Goal: Book appointment/travel/reservation

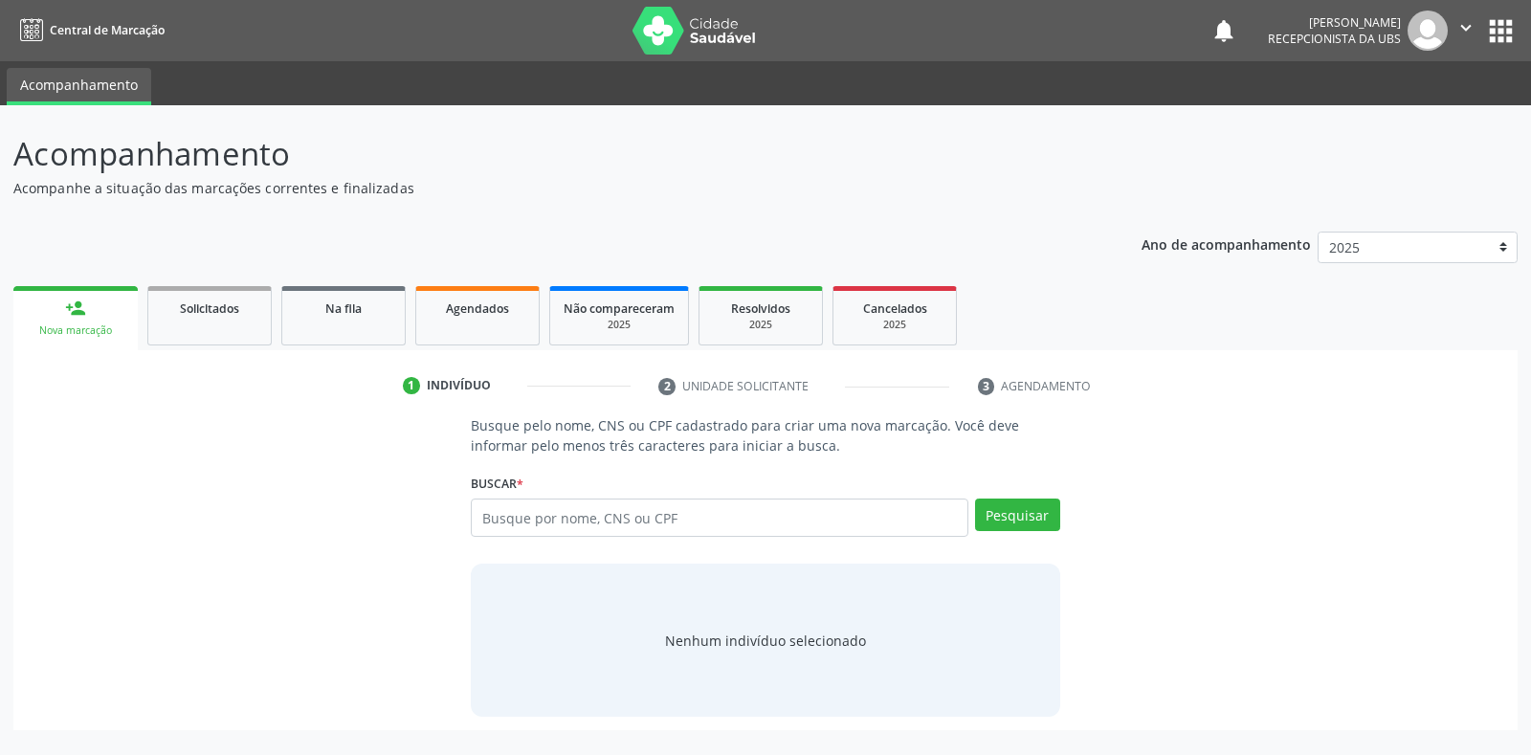
click at [485, 517] on input "text" at bounding box center [719, 518] width 497 height 38
type input "704105177754371"
click at [998, 514] on button "Pesquisar" at bounding box center [1017, 515] width 85 height 33
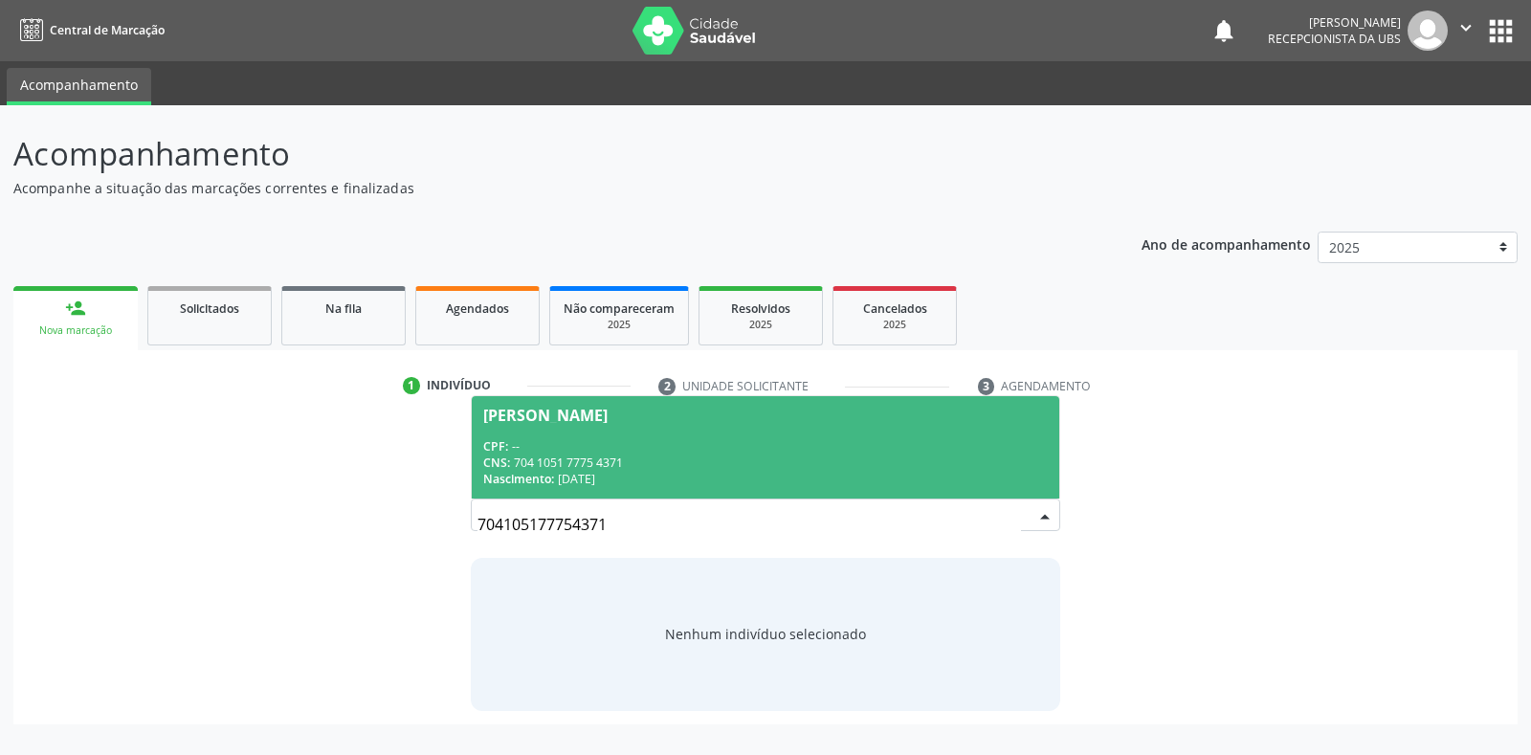
click at [574, 423] on span "[PERSON_NAME] CPF: -- CNS: 704 1051 7775 4371 Nascimento: [DATE]" at bounding box center [765, 447] width 587 height 102
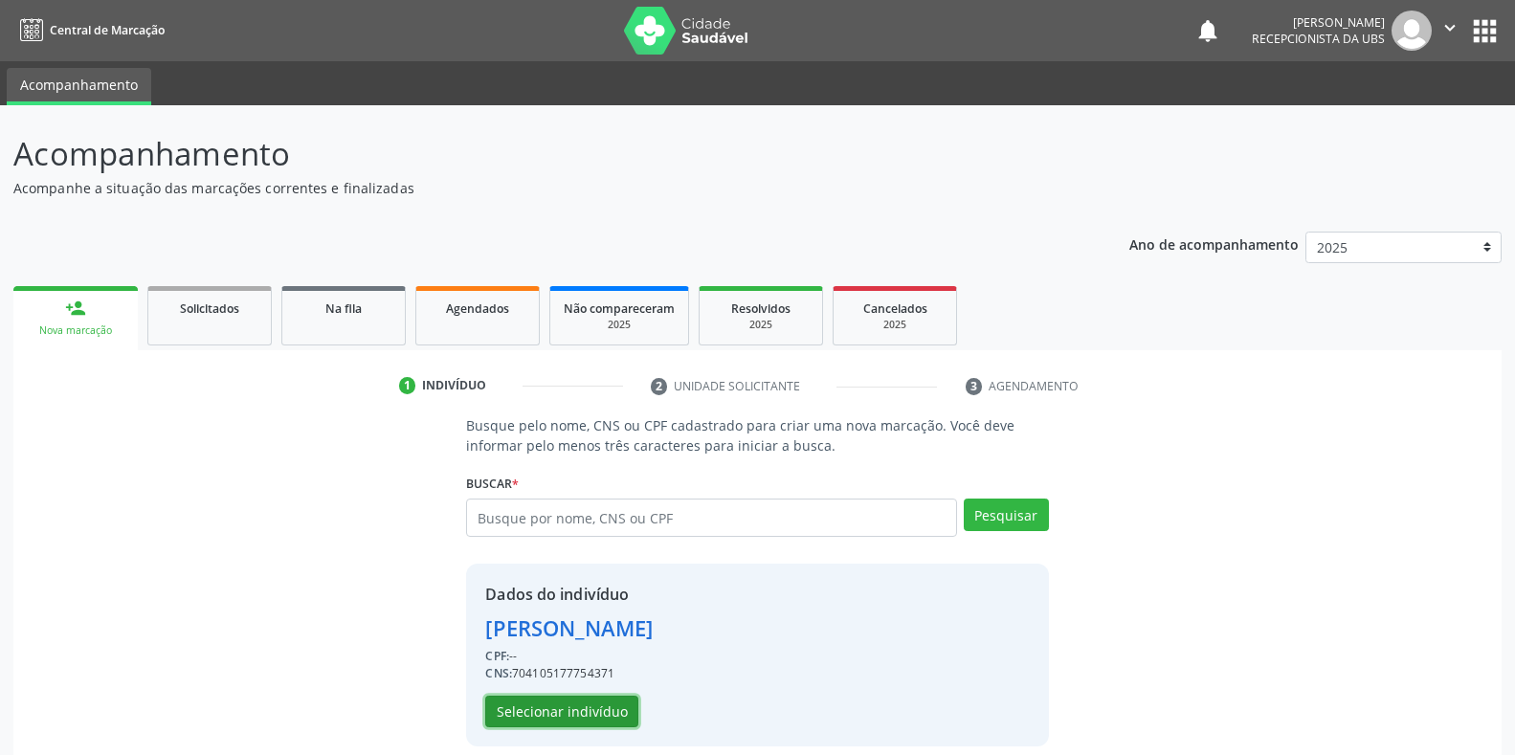
click at [552, 704] on button "Selecionar indivíduo" at bounding box center [561, 712] width 153 height 33
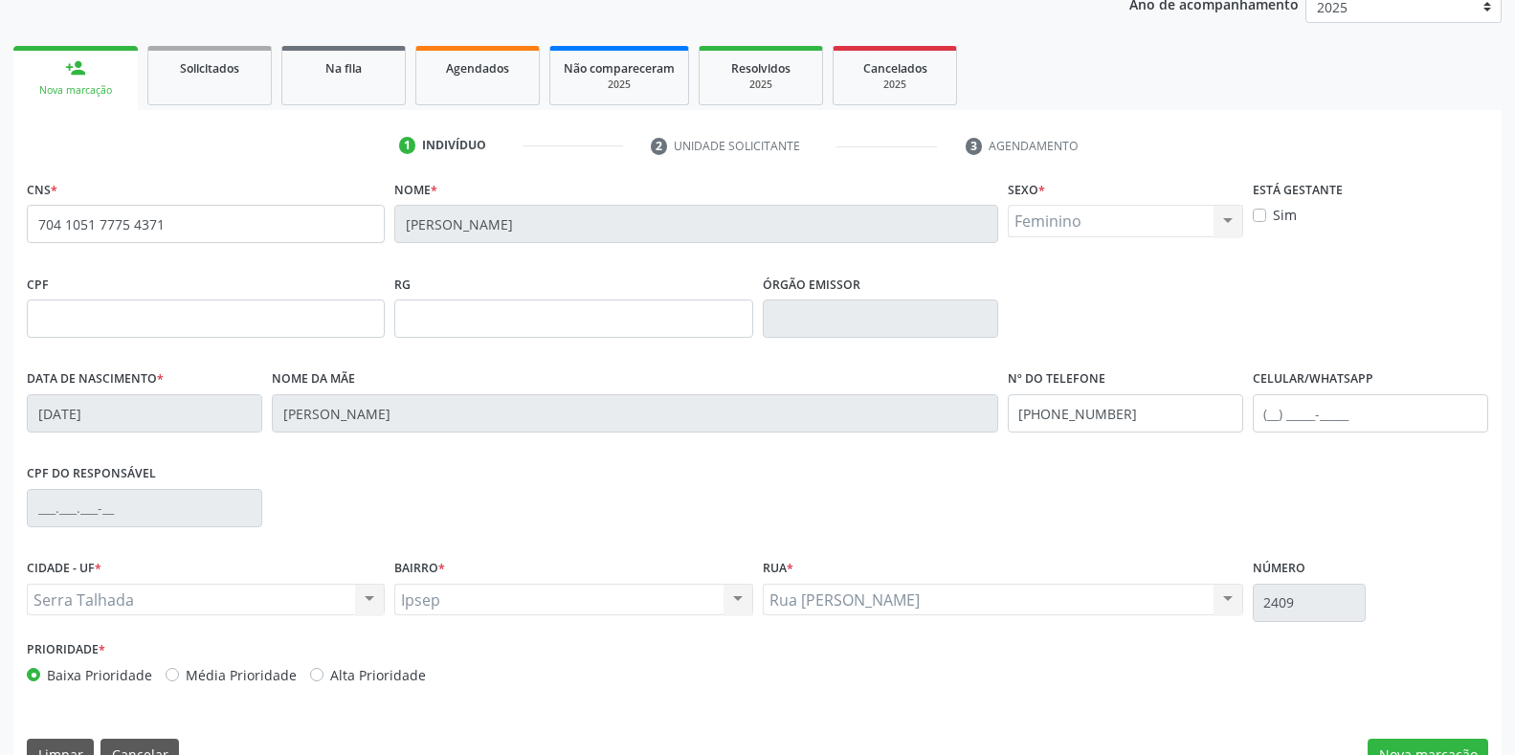
scroll to position [282, 0]
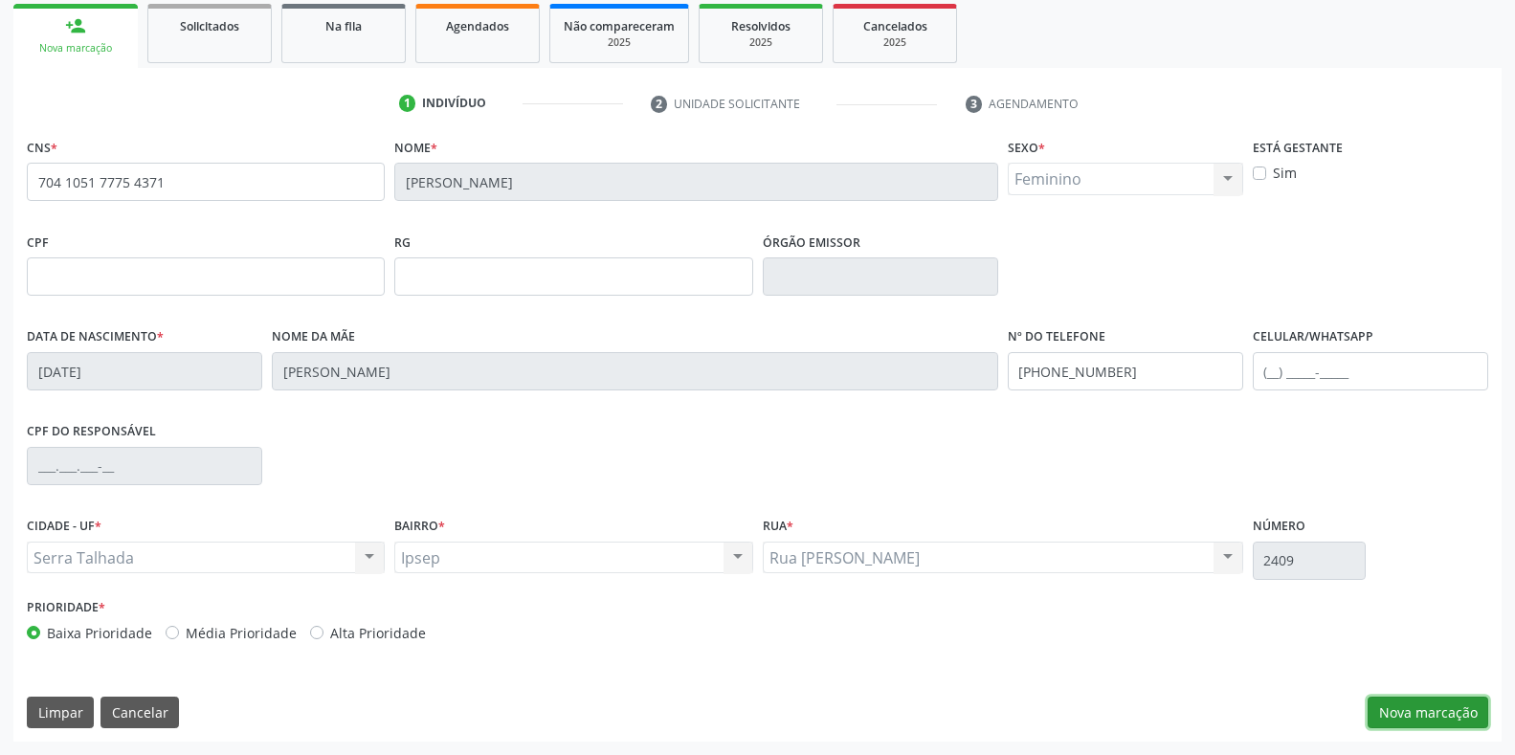
click at [1414, 713] on button "Nova marcação" at bounding box center [1428, 713] width 121 height 33
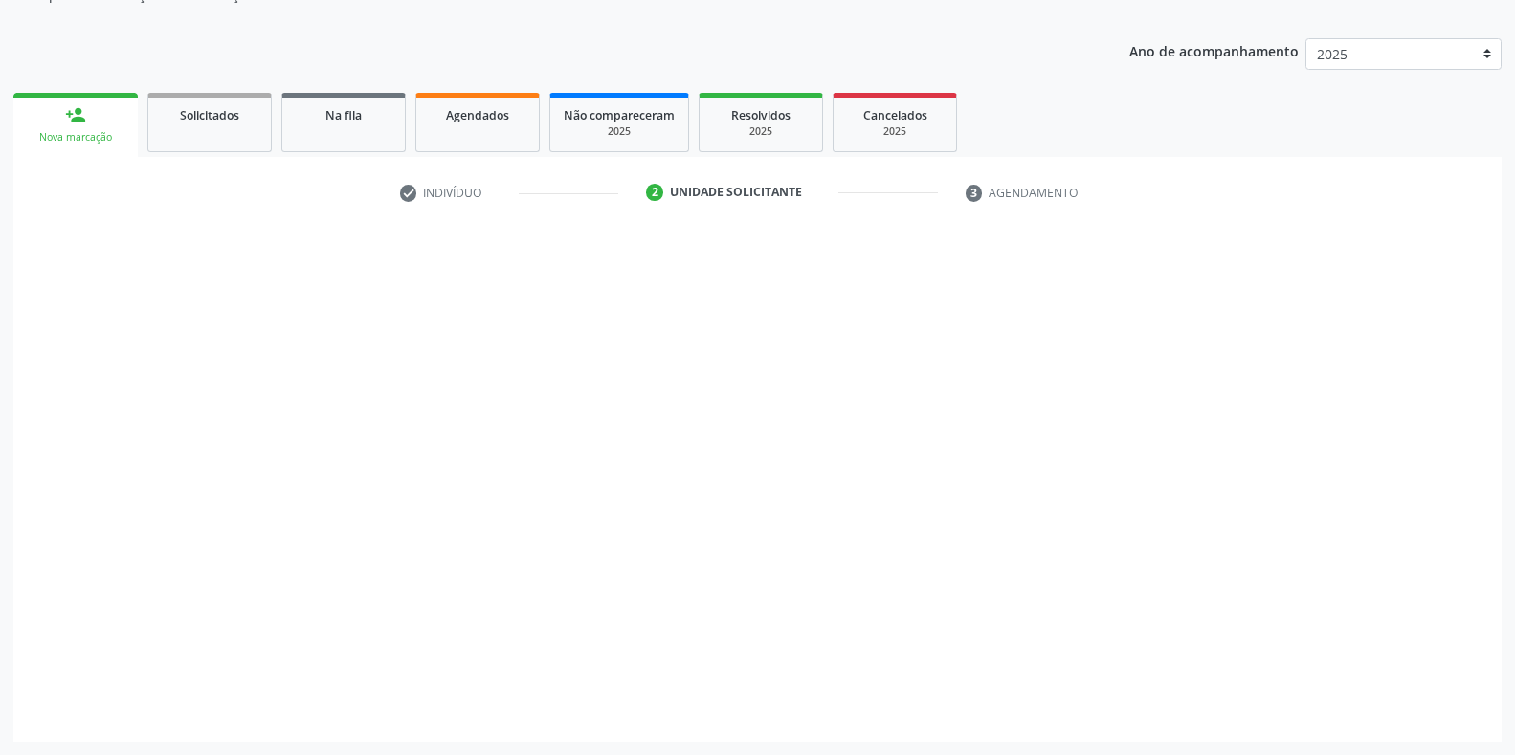
scroll to position [193, 0]
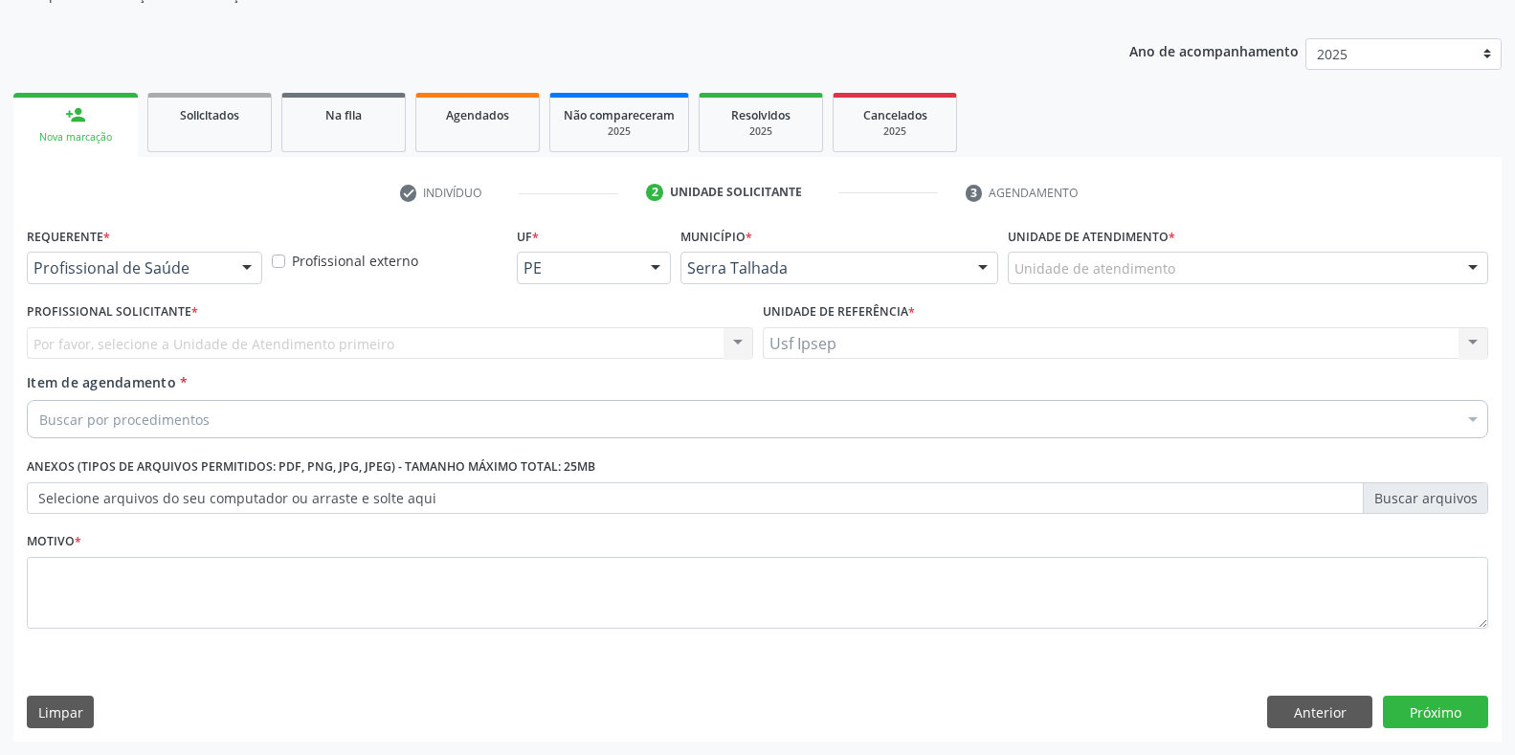
click at [256, 275] on div at bounding box center [247, 269] width 29 height 33
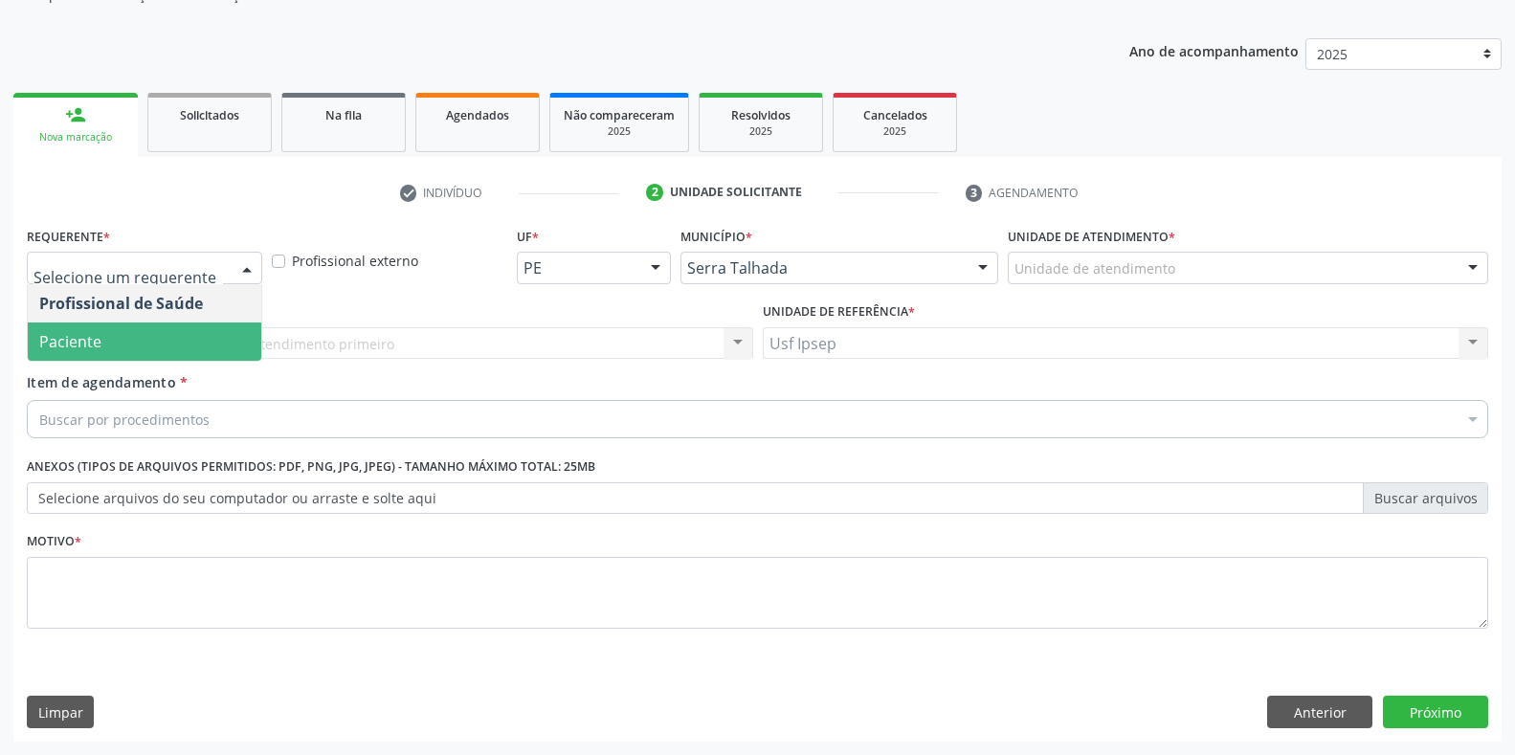
click at [161, 349] on span "Paciente" at bounding box center [145, 342] width 234 height 38
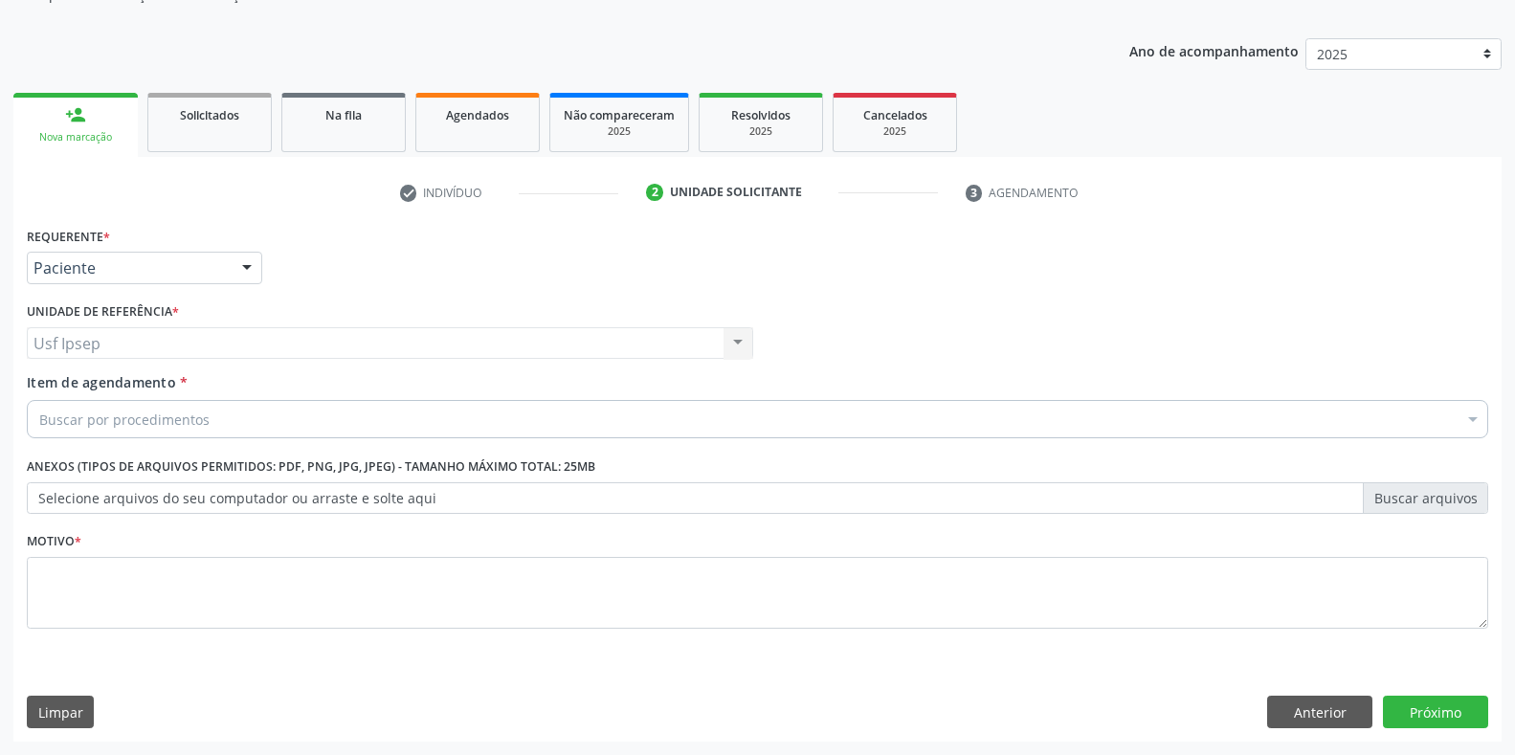
click at [35, 417] on div "Buscar por procedimentos" at bounding box center [757, 419] width 1461 height 38
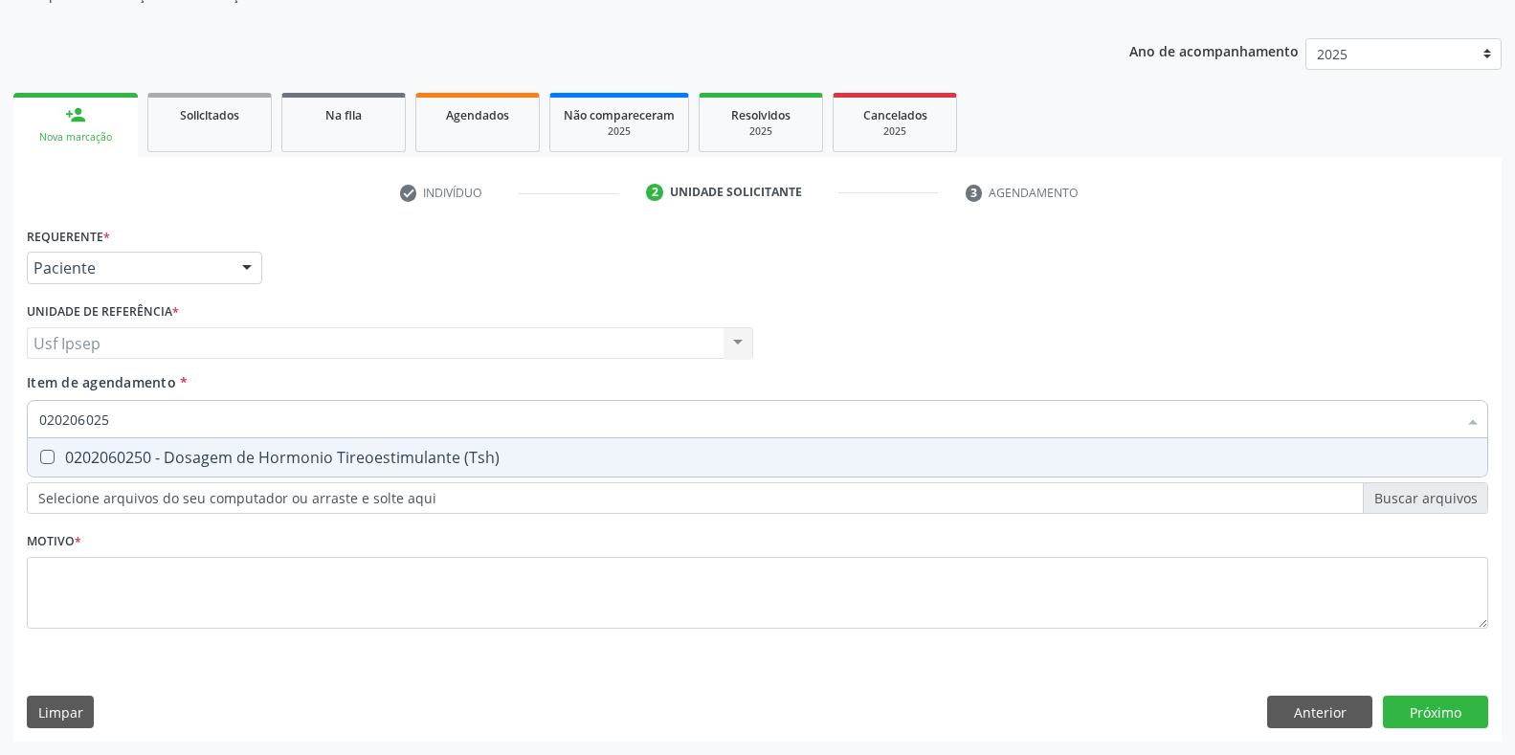
type input "0202060250"
drag, startPoint x: 47, startPoint y: 457, endPoint x: 36, endPoint y: 452, distance: 11.6
click at [41, 455] on \(Tsh\) at bounding box center [47, 457] width 14 height 14
click at [40, 455] on \(Tsh\) "checkbox" at bounding box center [34, 457] width 12 height 12
checkbox \(Tsh\) "true"
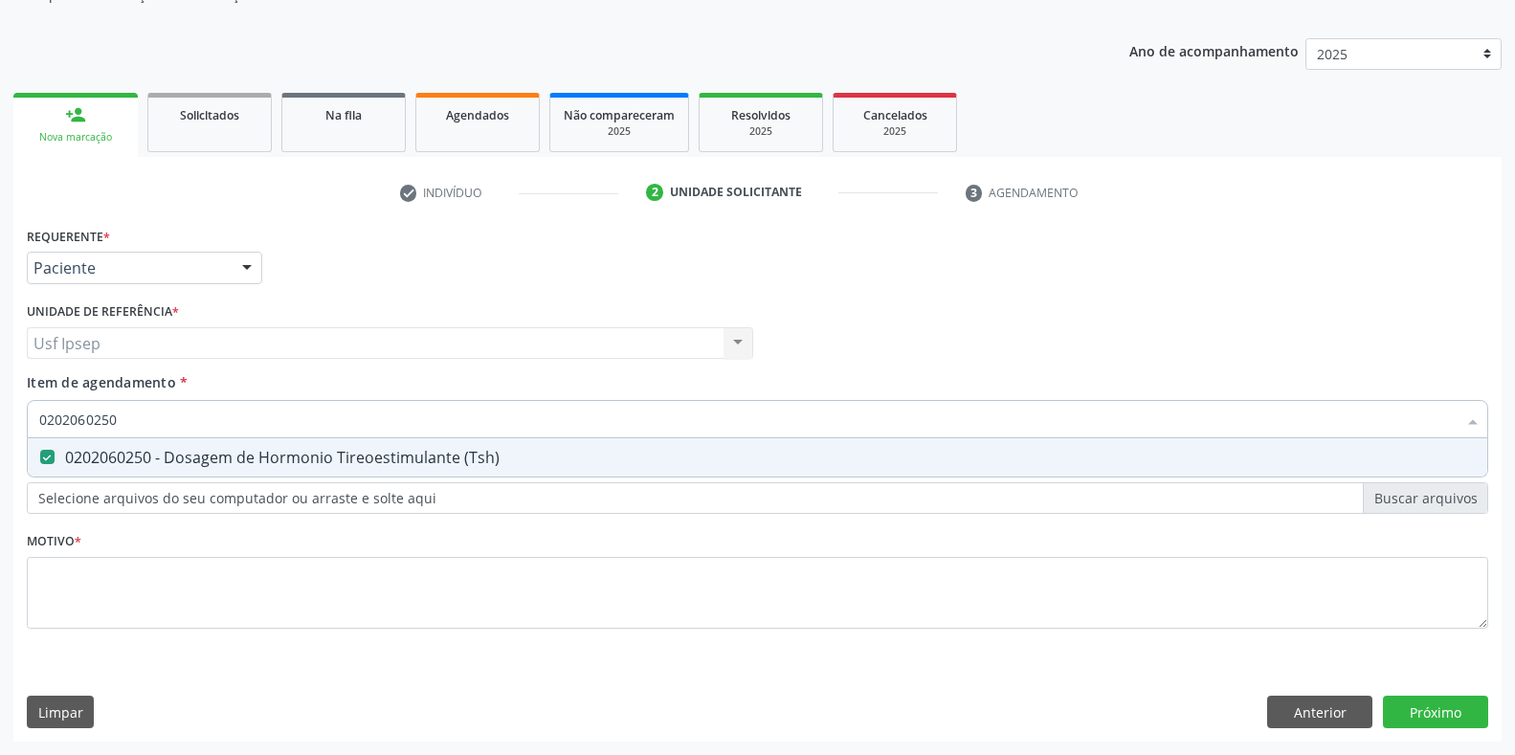
click at [119, 422] on input "0202060250" at bounding box center [747, 419] width 1417 height 38
type input "02020602"
checkbox \(Tsh\) "false"
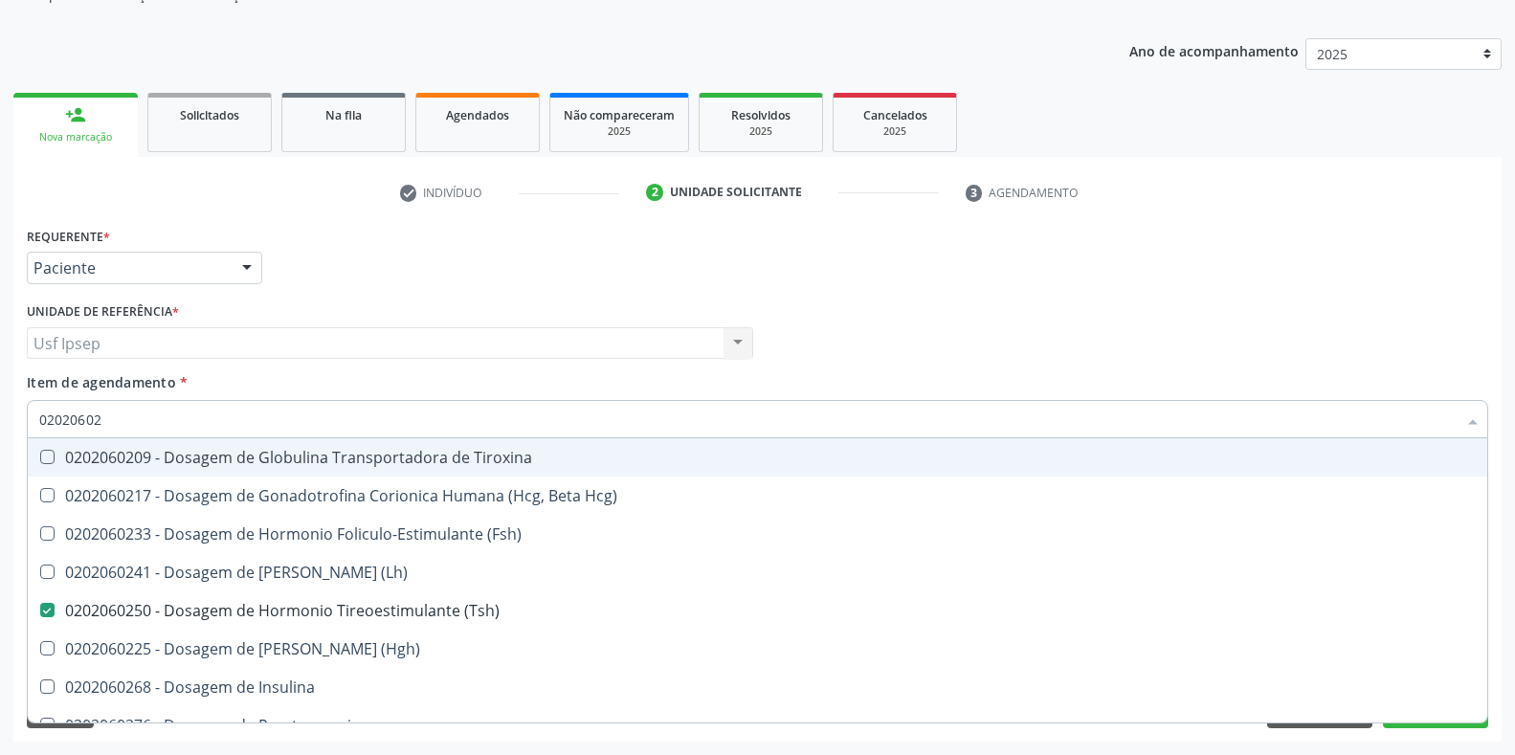
type input "0202060"
checkbox \(Tsh\) "false"
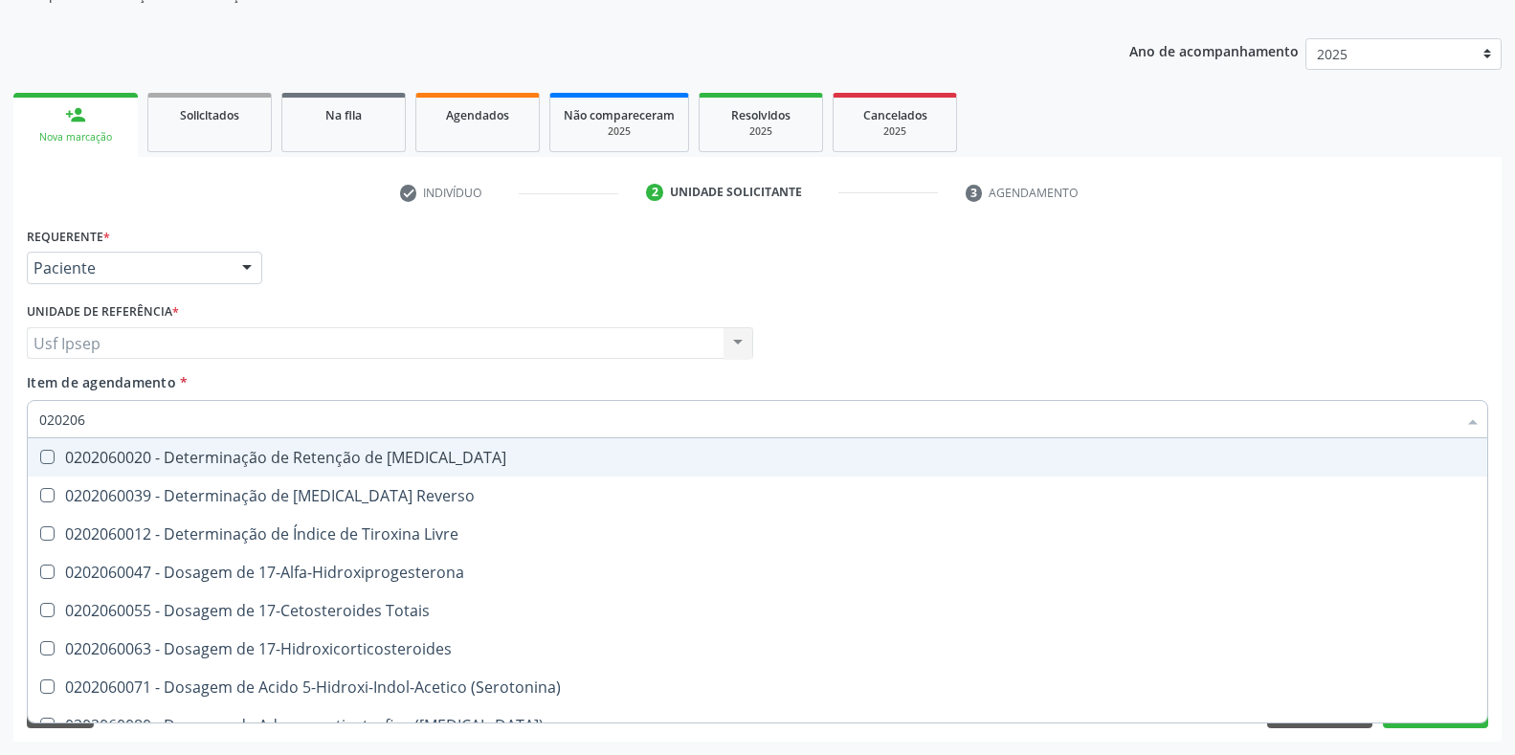
type input "02020"
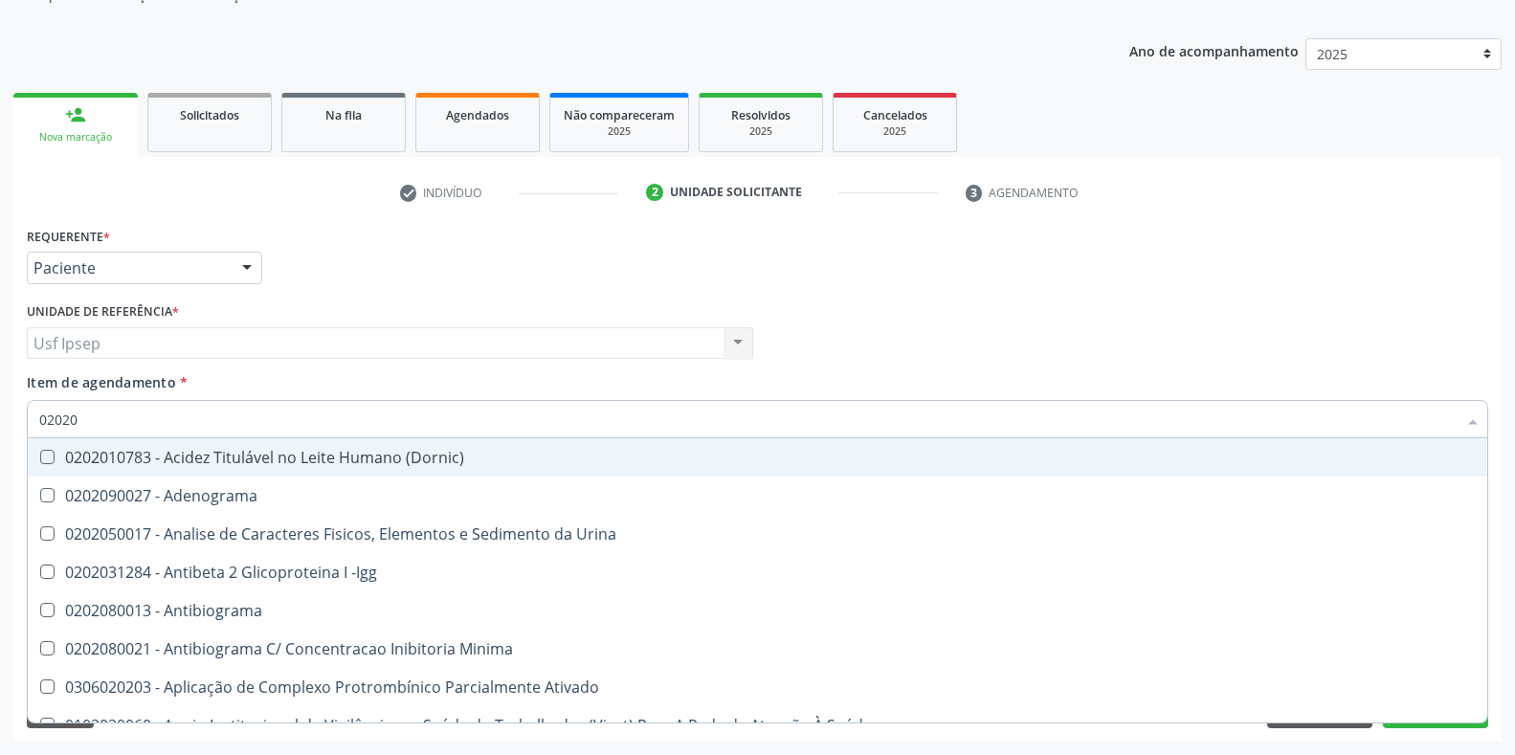
checkbox Creatinina "false"
type input "020206"
checkbox Creatinina "true"
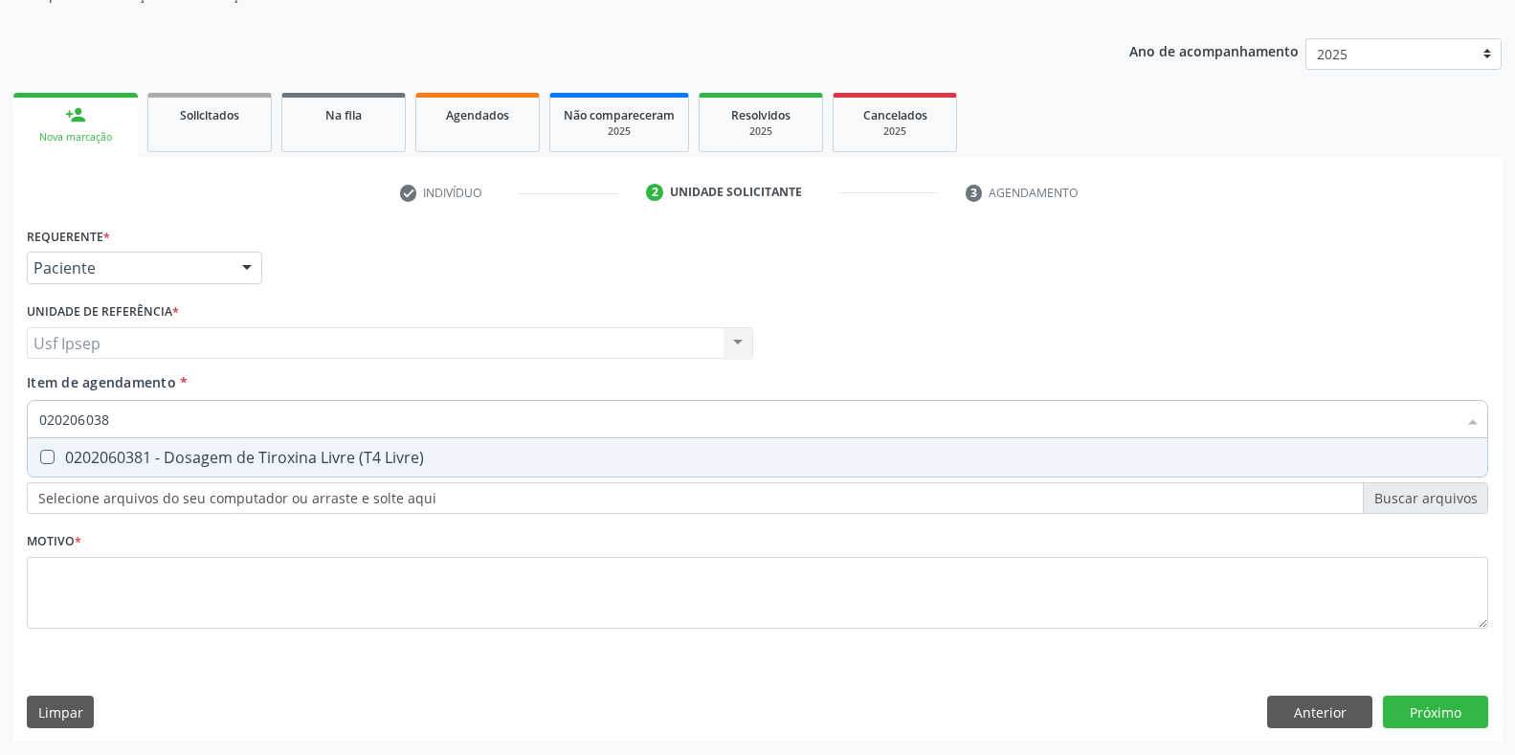
type input "0202060381"
click at [44, 455] on Livre\) at bounding box center [47, 457] width 14 height 14
click at [40, 455] on Livre\) "checkbox" at bounding box center [34, 457] width 12 height 12
checkbox Livre\) "true"
click at [118, 420] on input "0202060381" at bounding box center [747, 419] width 1417 height 38
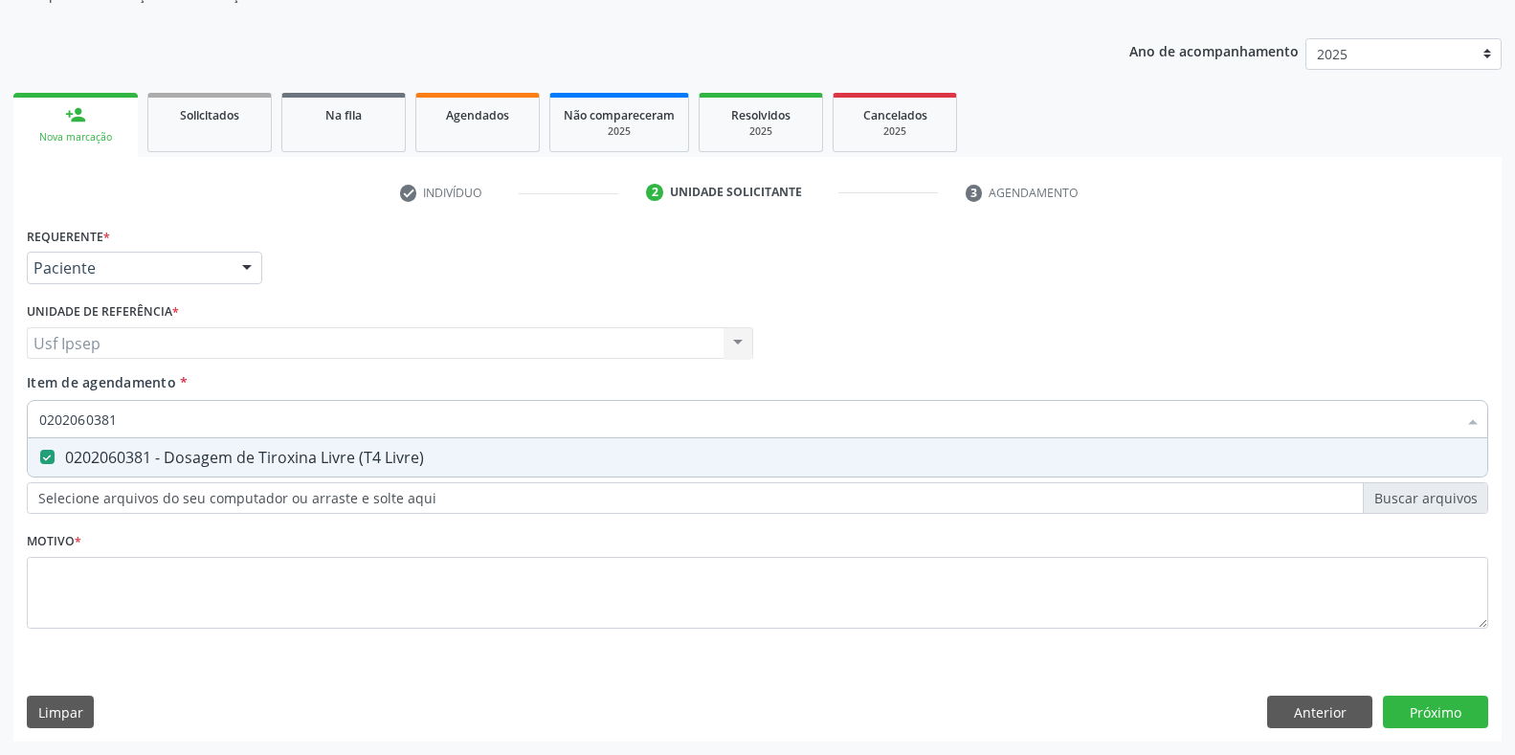
type input "020206038"
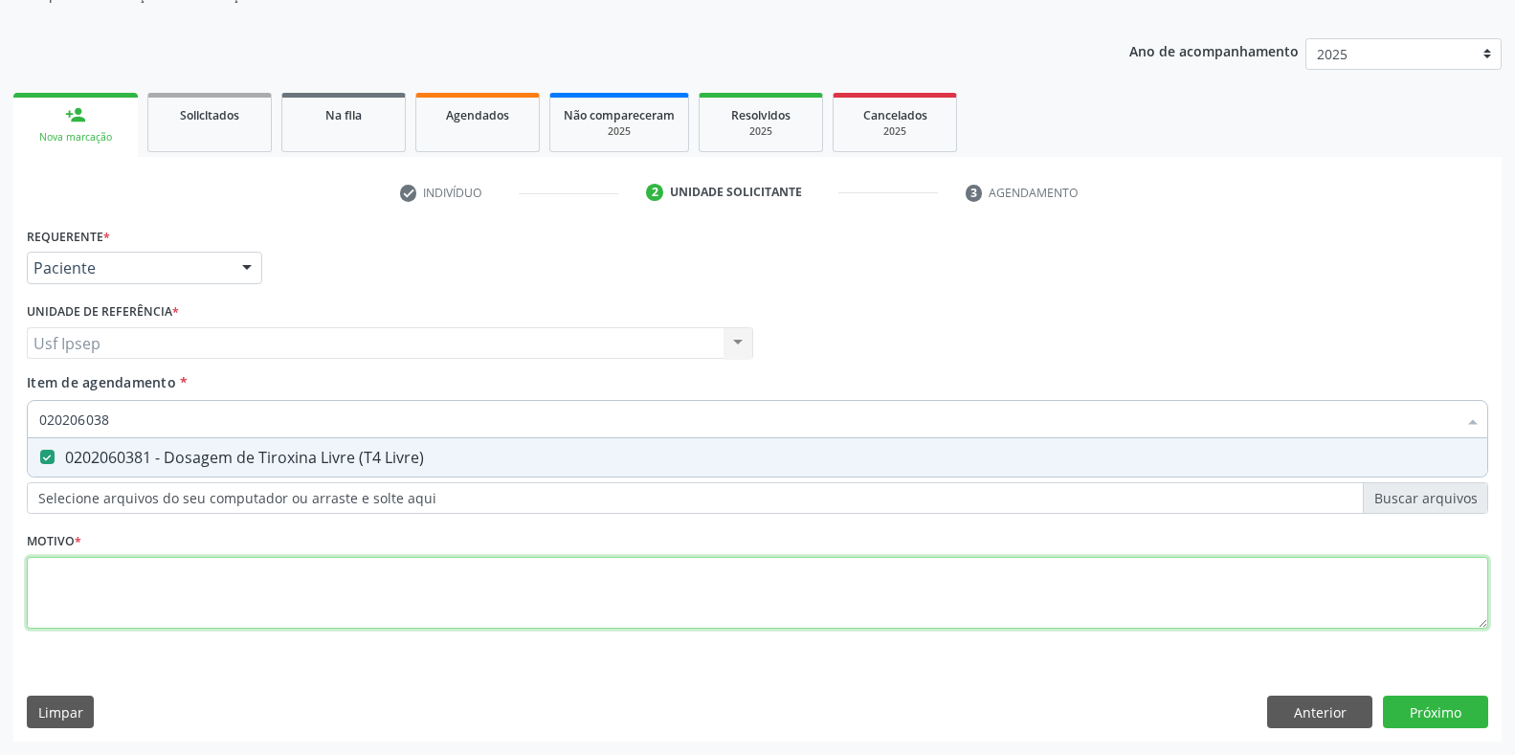
click at [54, 588] on div "Requerente * Paciente Profissional de Saúde Paciente Nenhum resultado encontrad…" at bounding box center [757, 439] width 1461 height 434
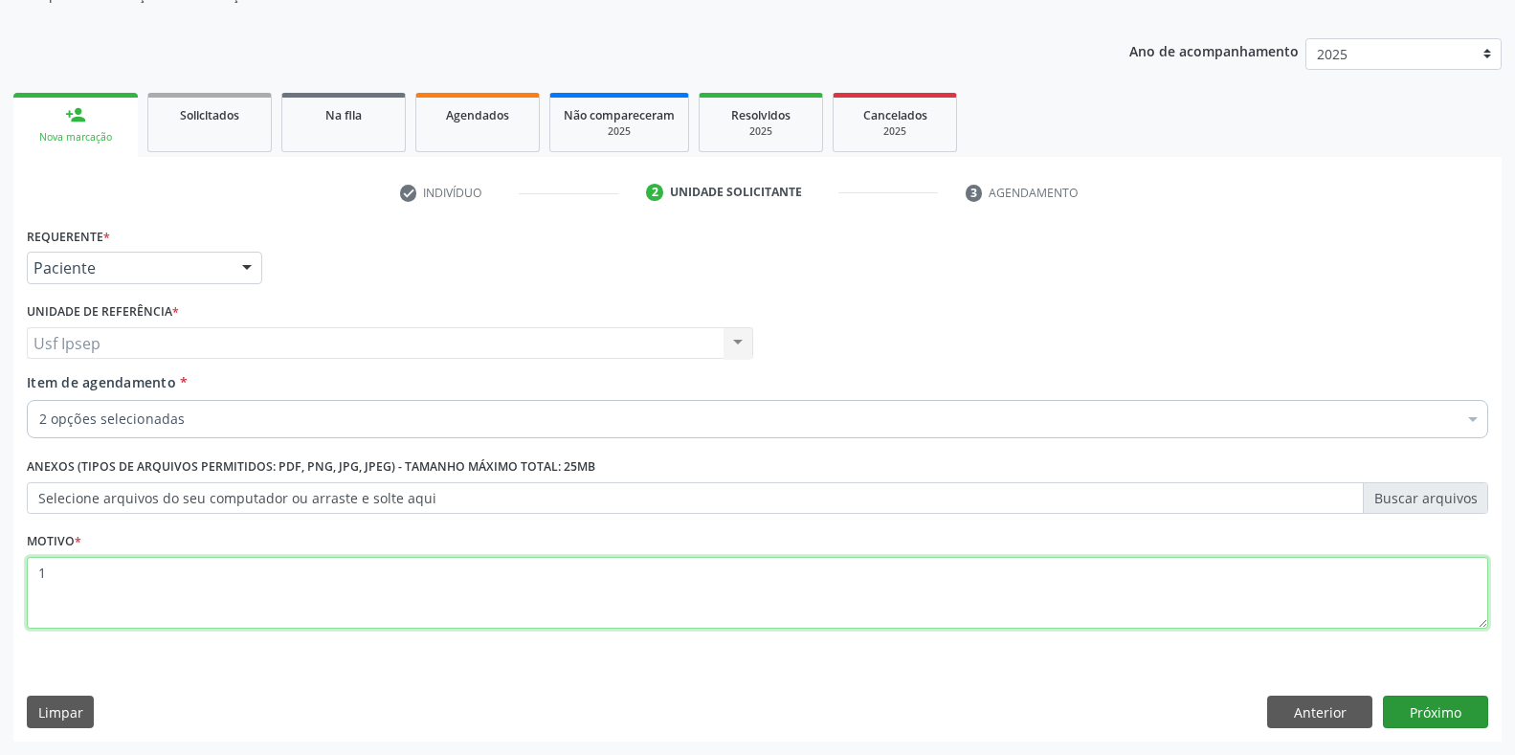
type textarea "1"
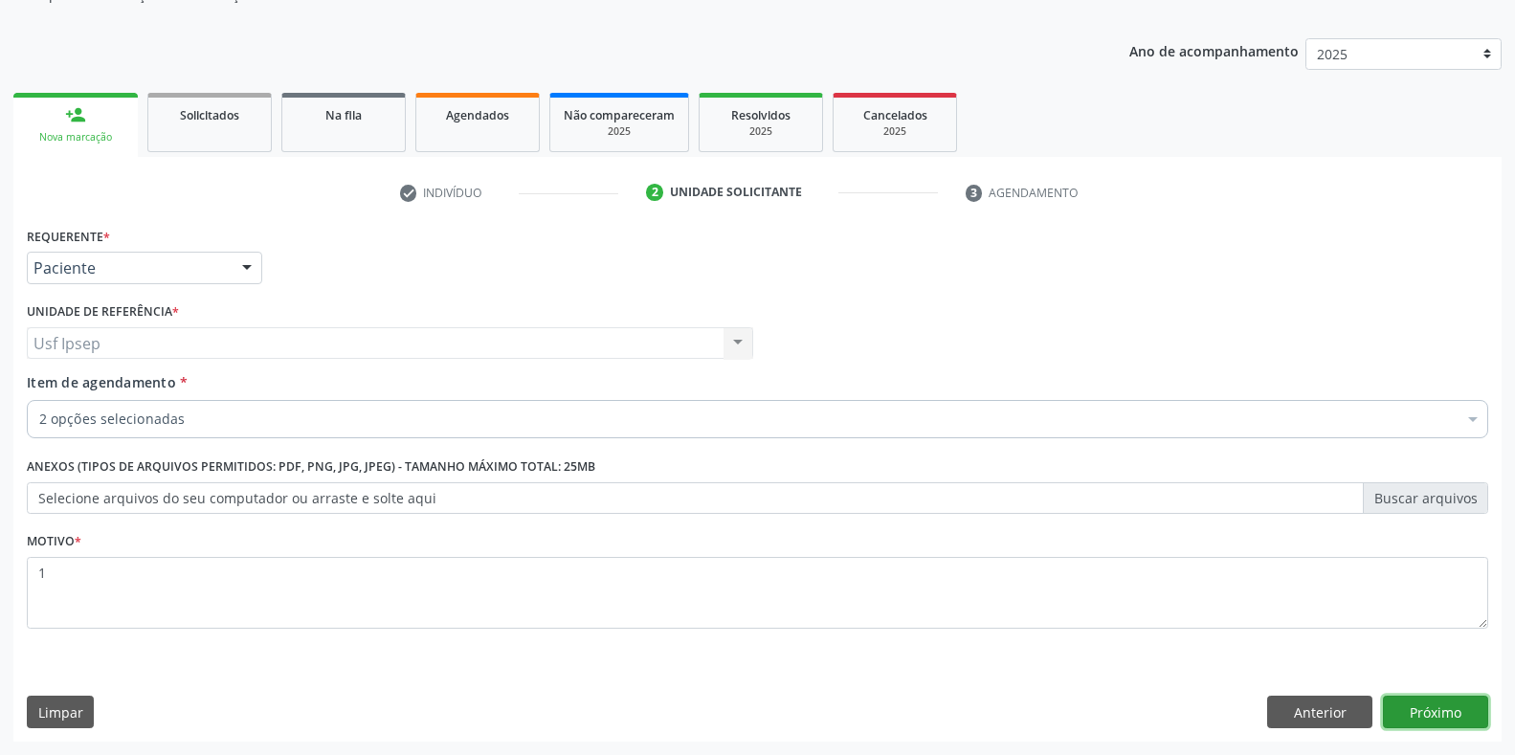
click at [1410, 714] on button "Próximo" at bounding box center [1435, 712] width 105 height 33
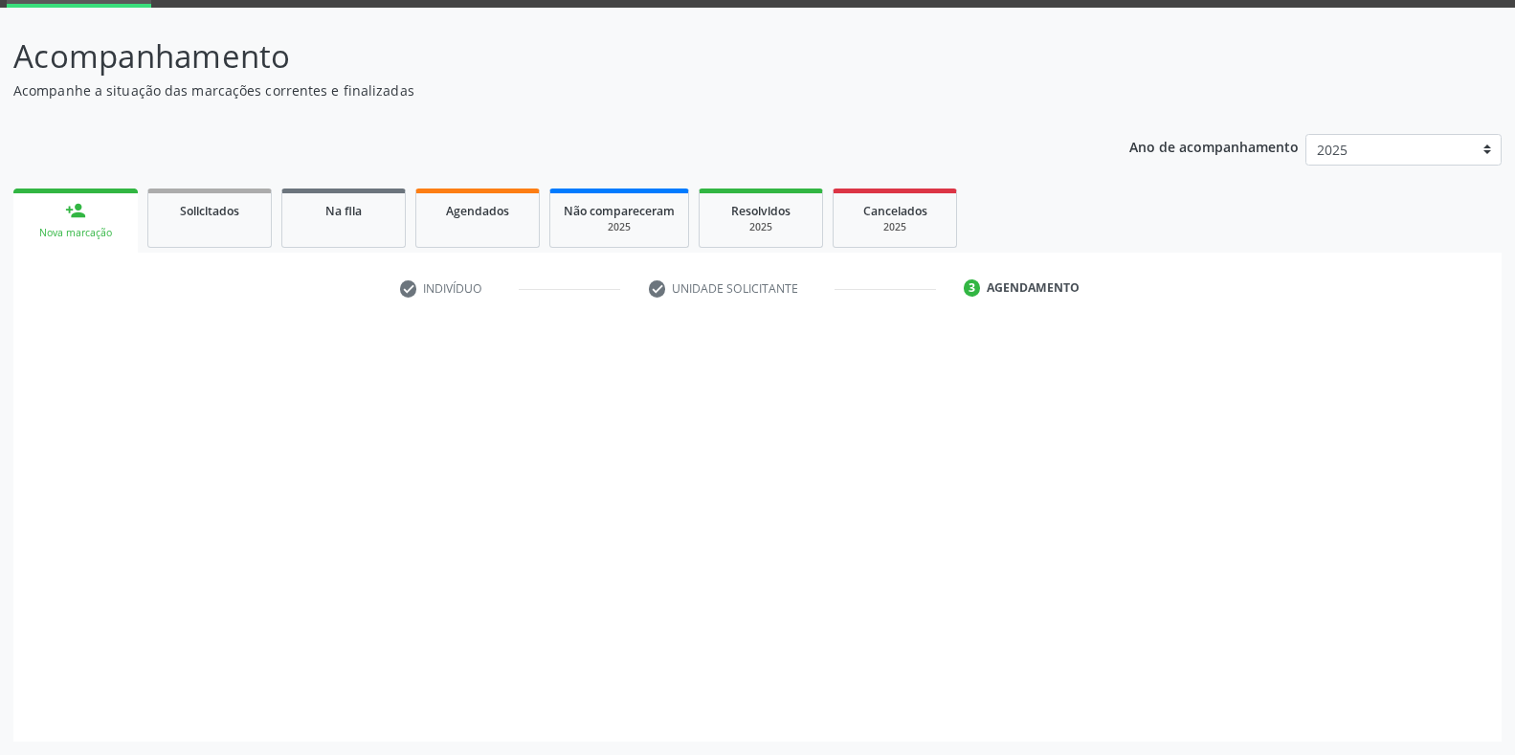
scroll to position [98, 0]
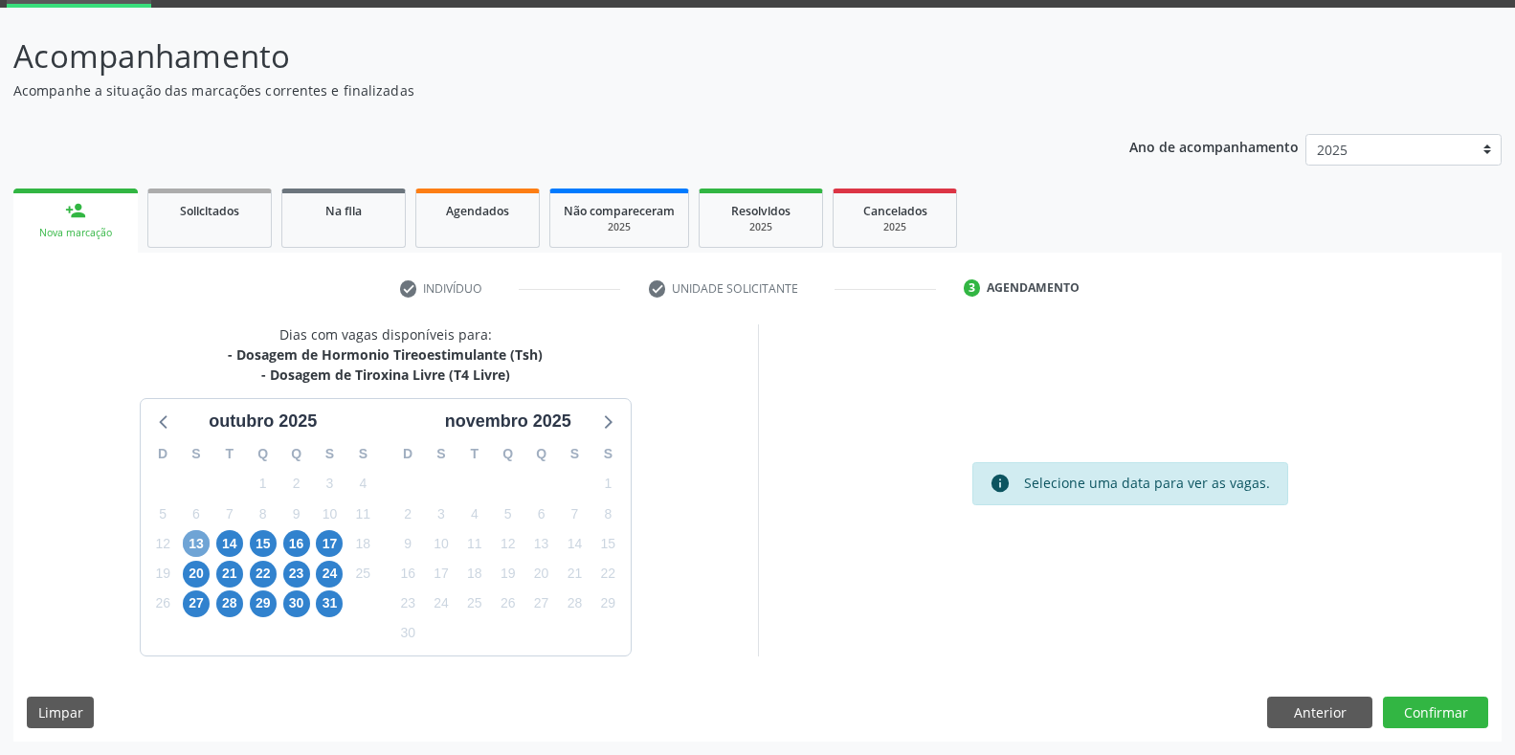
click at [189, 541] on span "13" at bounding box center [196, 543] width 27 height 27
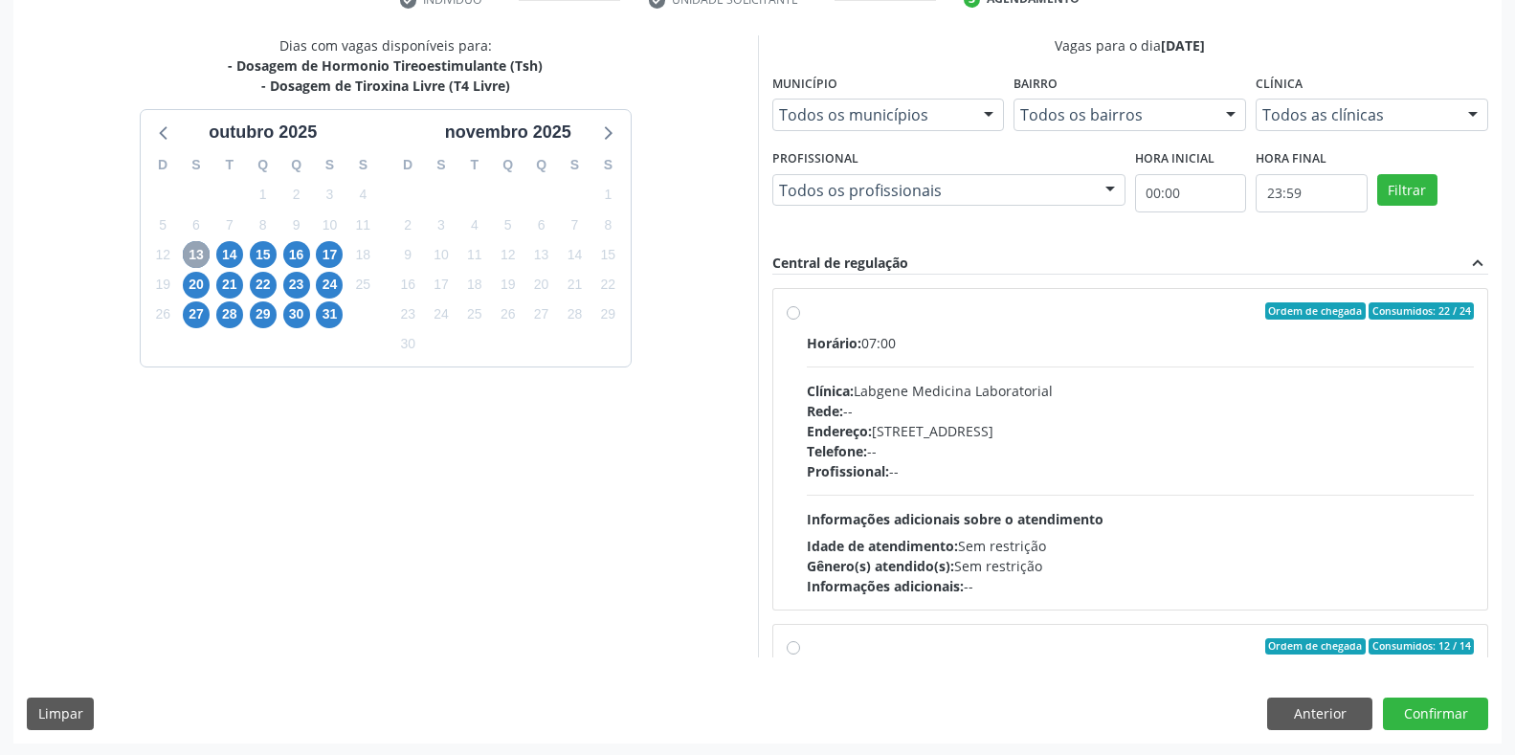
scroll to position [389, 0]
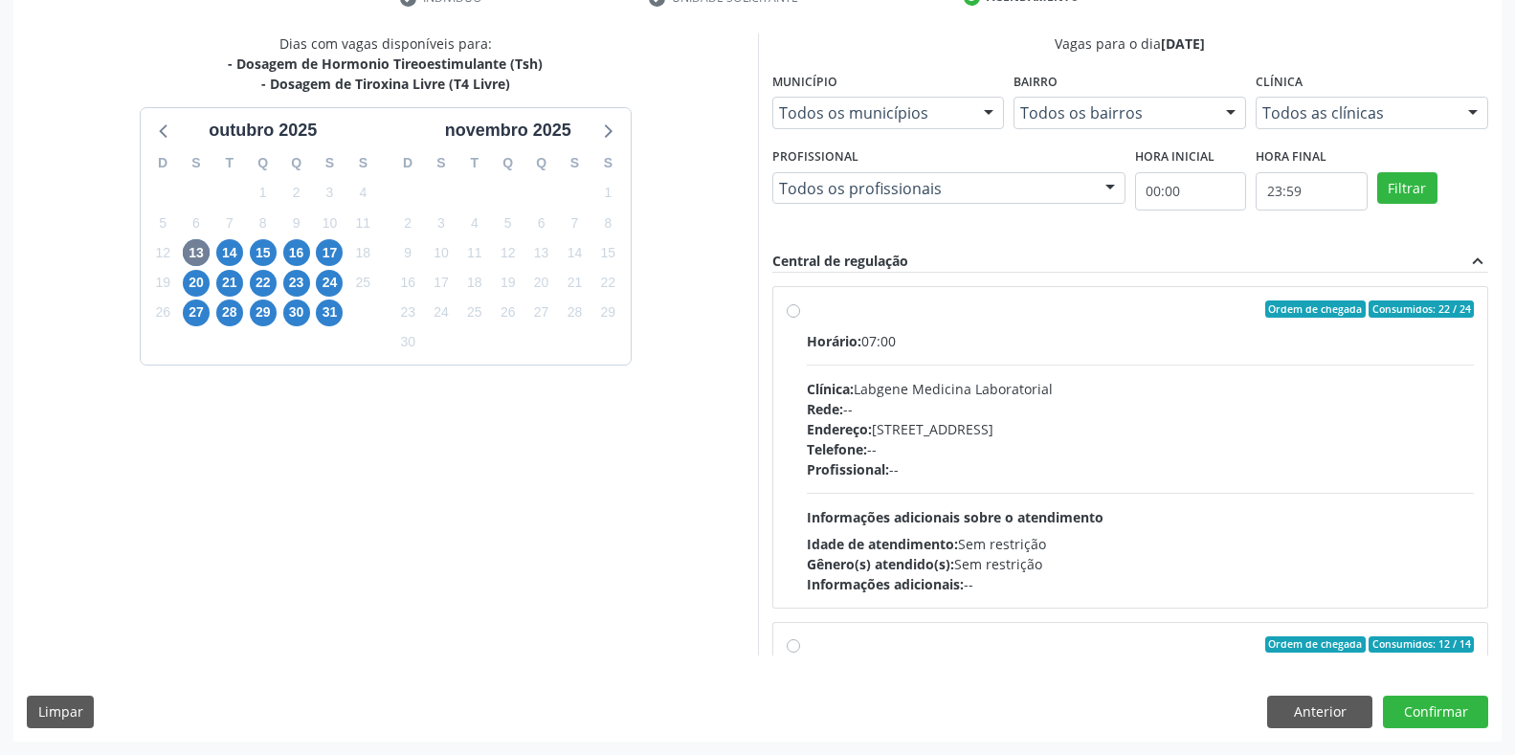
click at [807, 315] on label "Ordem de chegada Consumidos: 22 / 24 Horário: 07:00 Clínica: Labgene Medicina L…" at bounding box center [1141, 448] width 668 height 294
click at [795, 315] on input "Ordem de chegada Consumidos: 22 / 24 Horário: 07:00 Clínica: Labgene Medicina L…" at bounding box center [793, 309] width 13 height 17
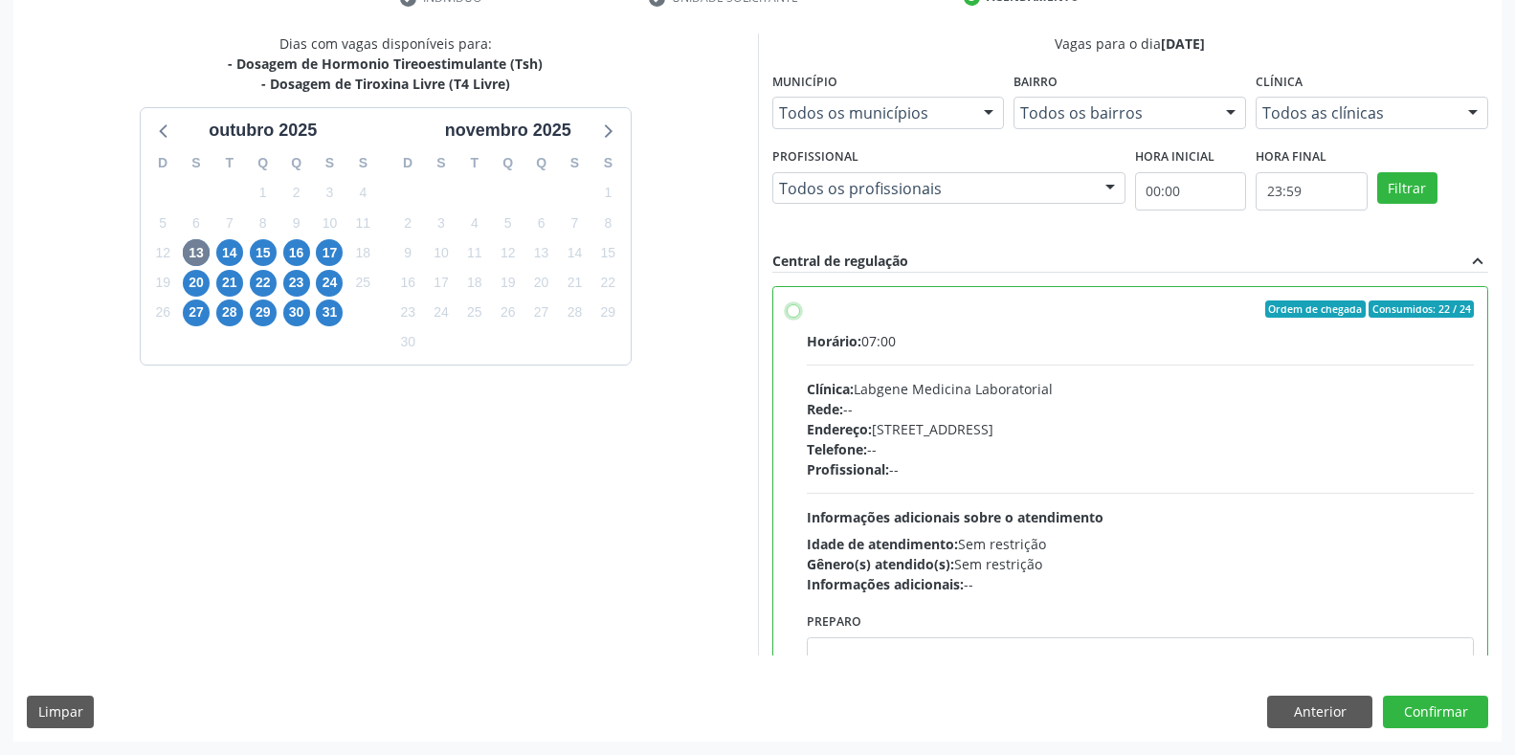
radio input "true"
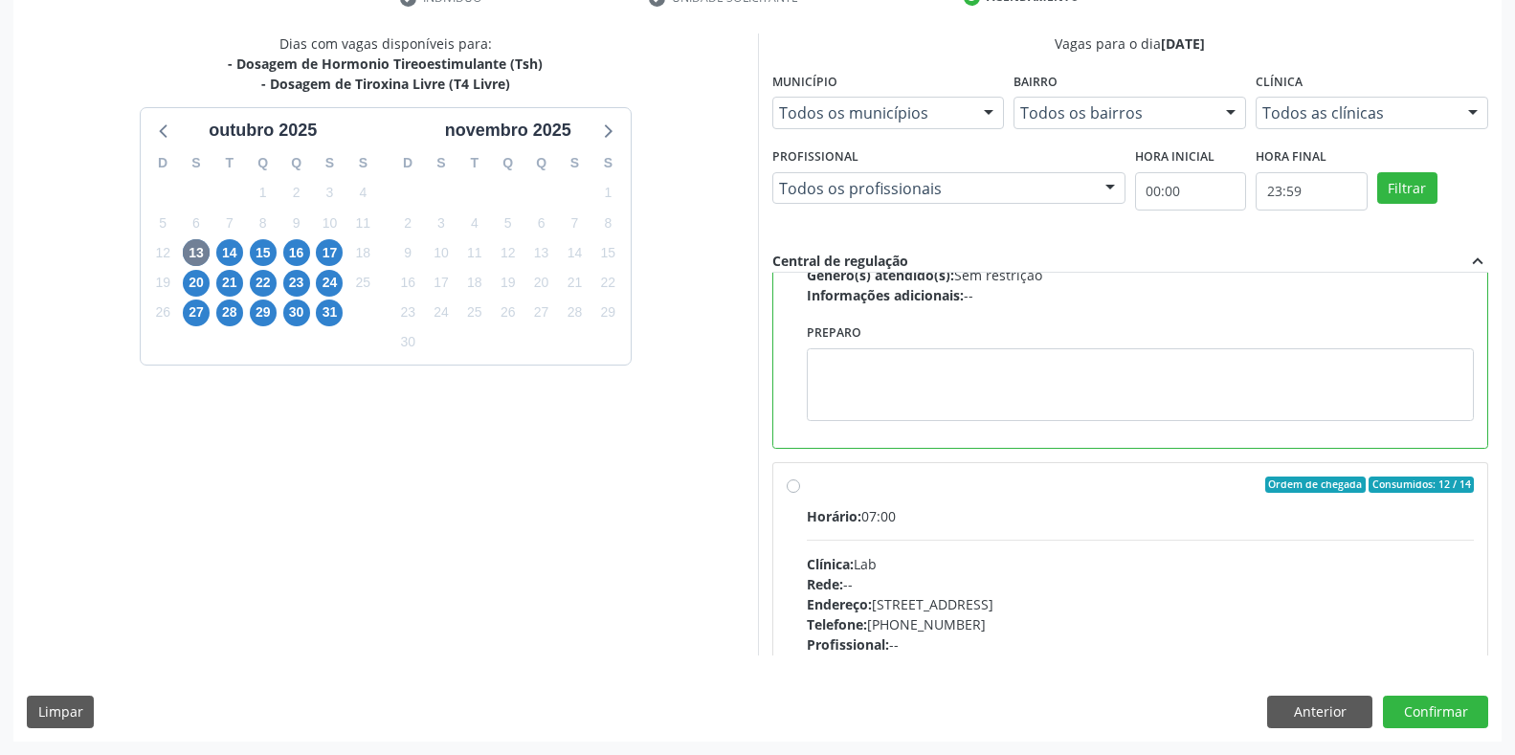
scroll to position [479, 0]
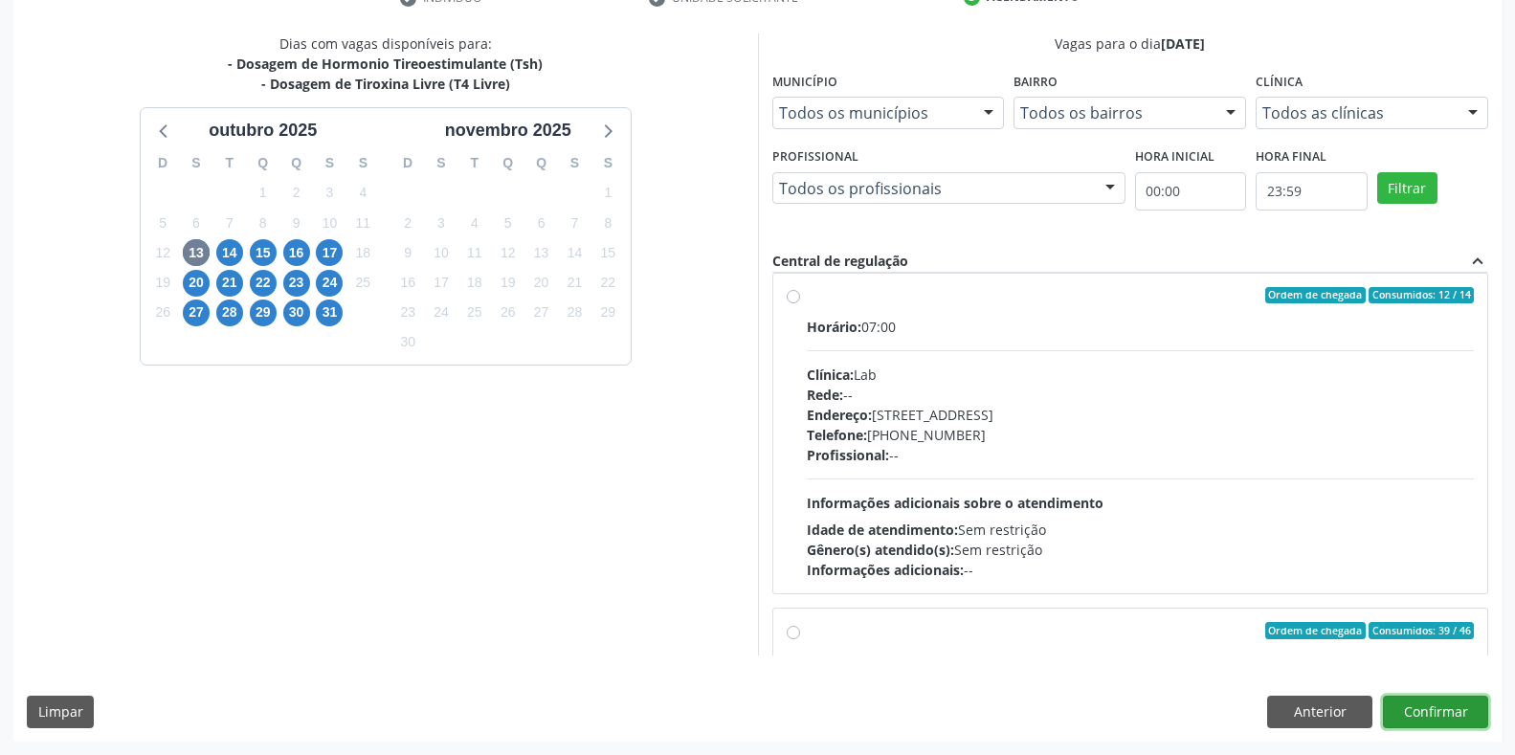
click at [1411, 717] on button "Confirmar" at bounding box center [1435, 712] width 105 height 33
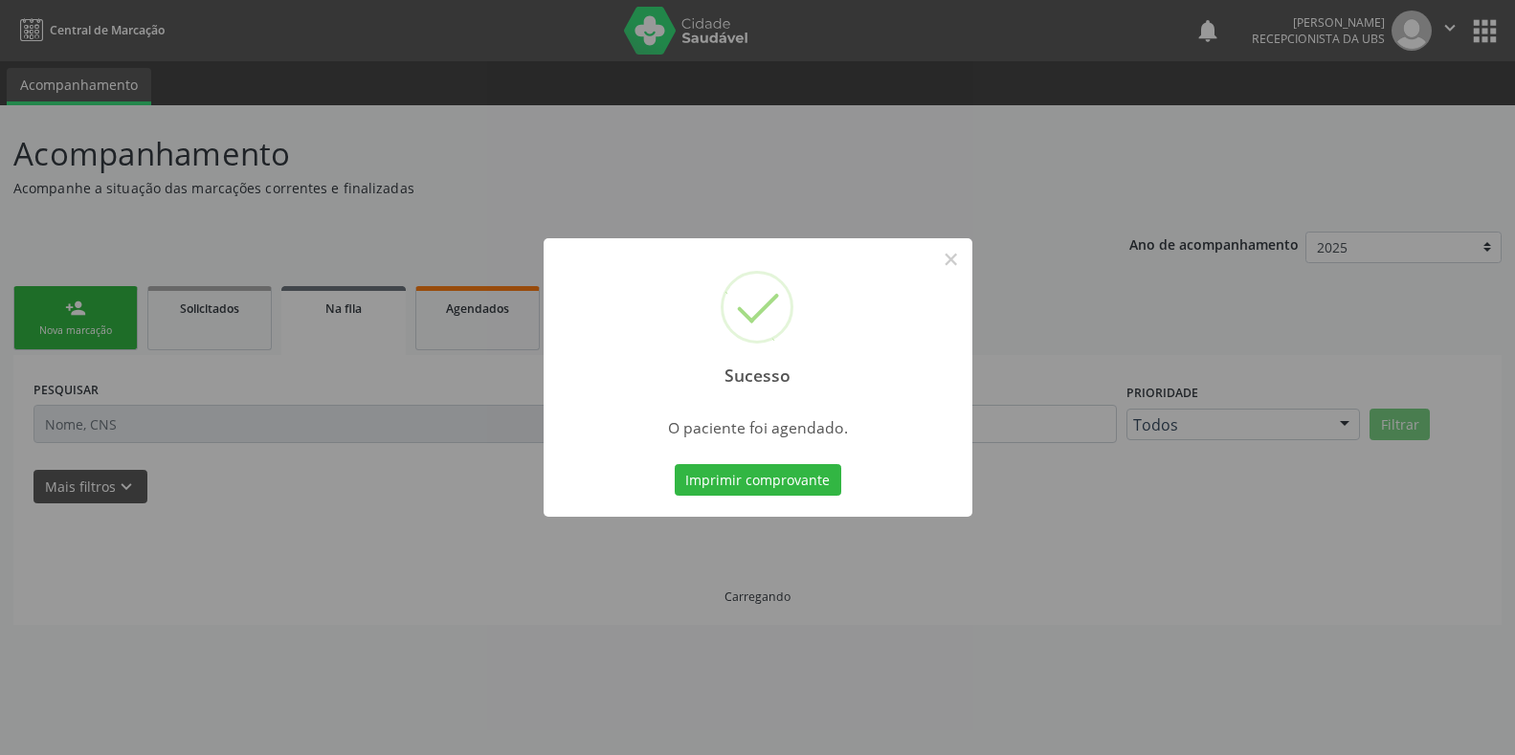
scroll to position [0, 0]
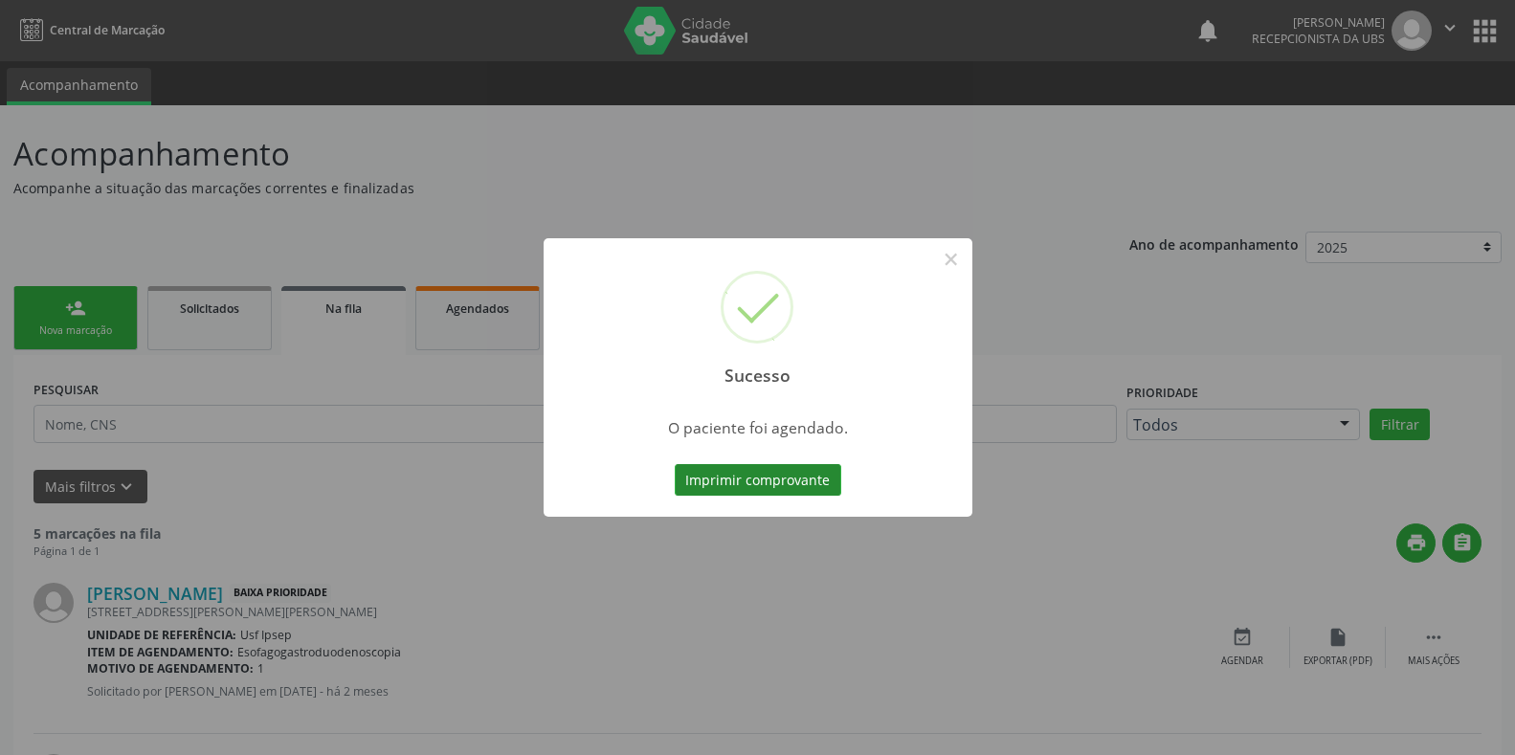
click at [707, 487] on button "Imprimir comprovante" at bounding box center [758, 480] width 167 height 33
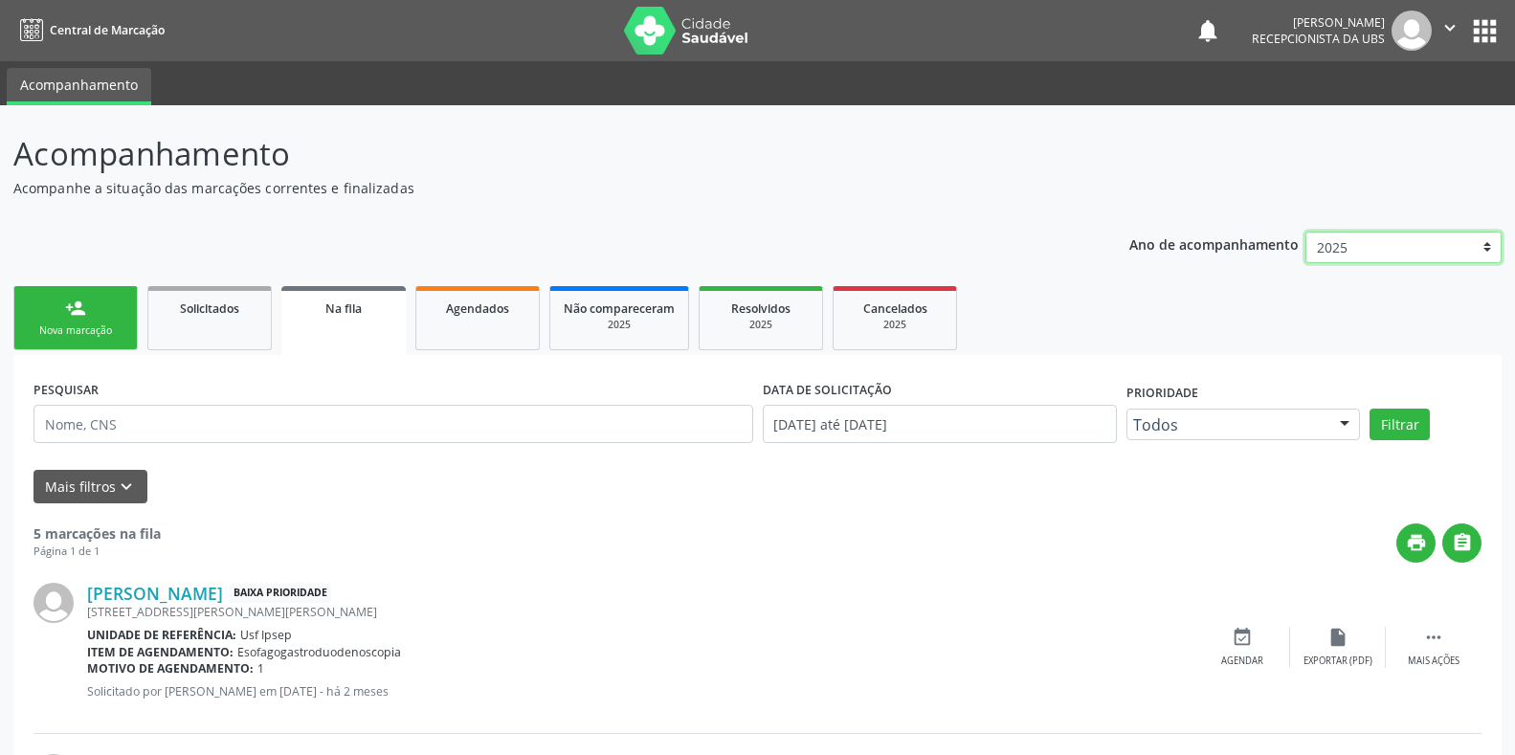
click at [1349, 250] on select "2025 2024" at bounding box center [1403, 248] width 196 height 33
